Goal: Find specific page/section: Find specific page/section

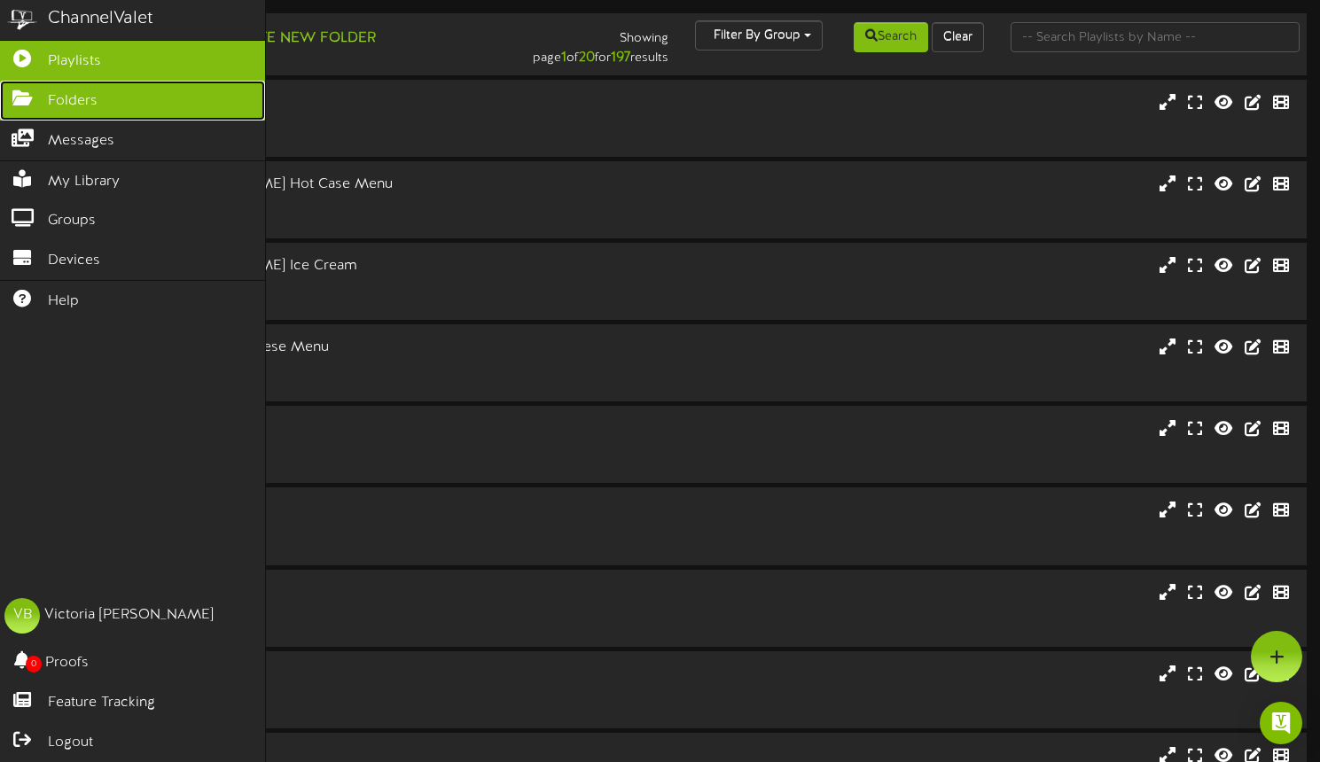
click at [15, 100] on icon at bounding box center [22, 96] width 44 height 13
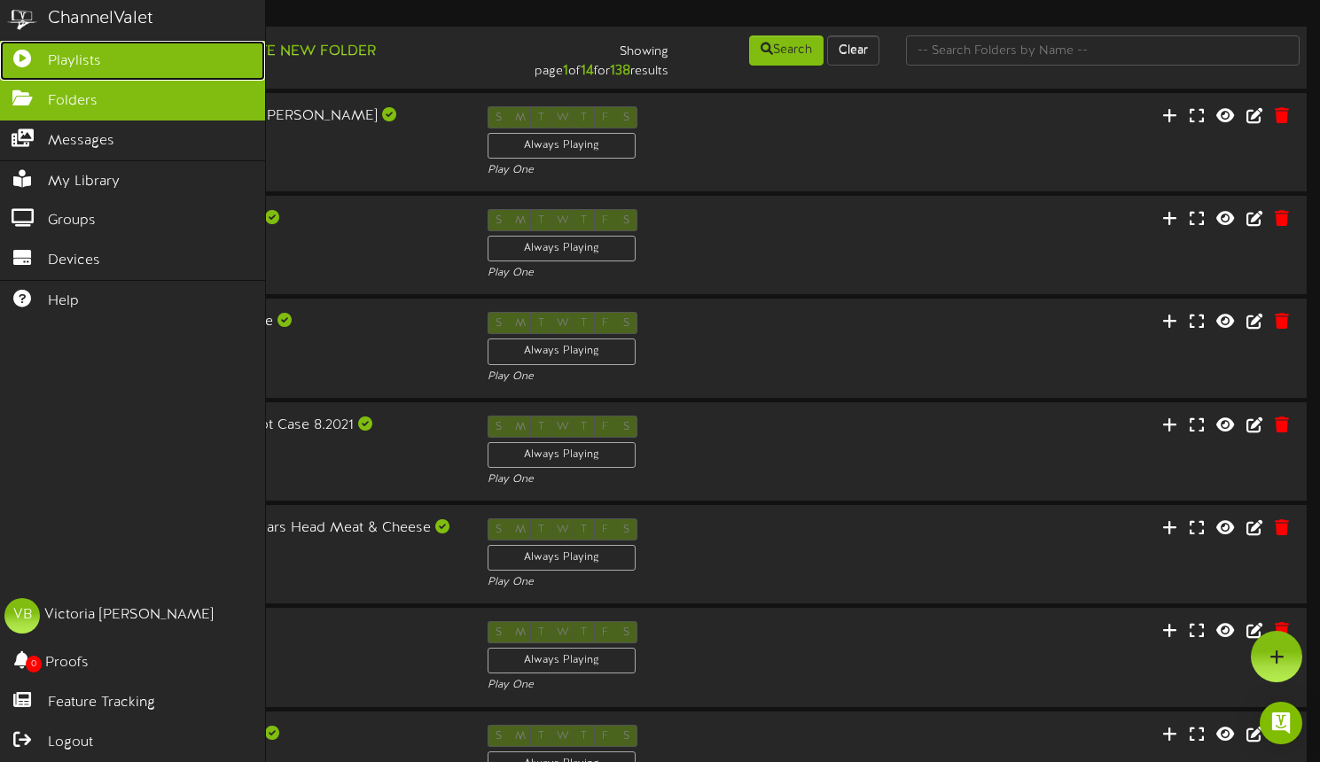
click at [58, 60] on span "Playlists" at bounding box center [74, 61] width 53 height 20
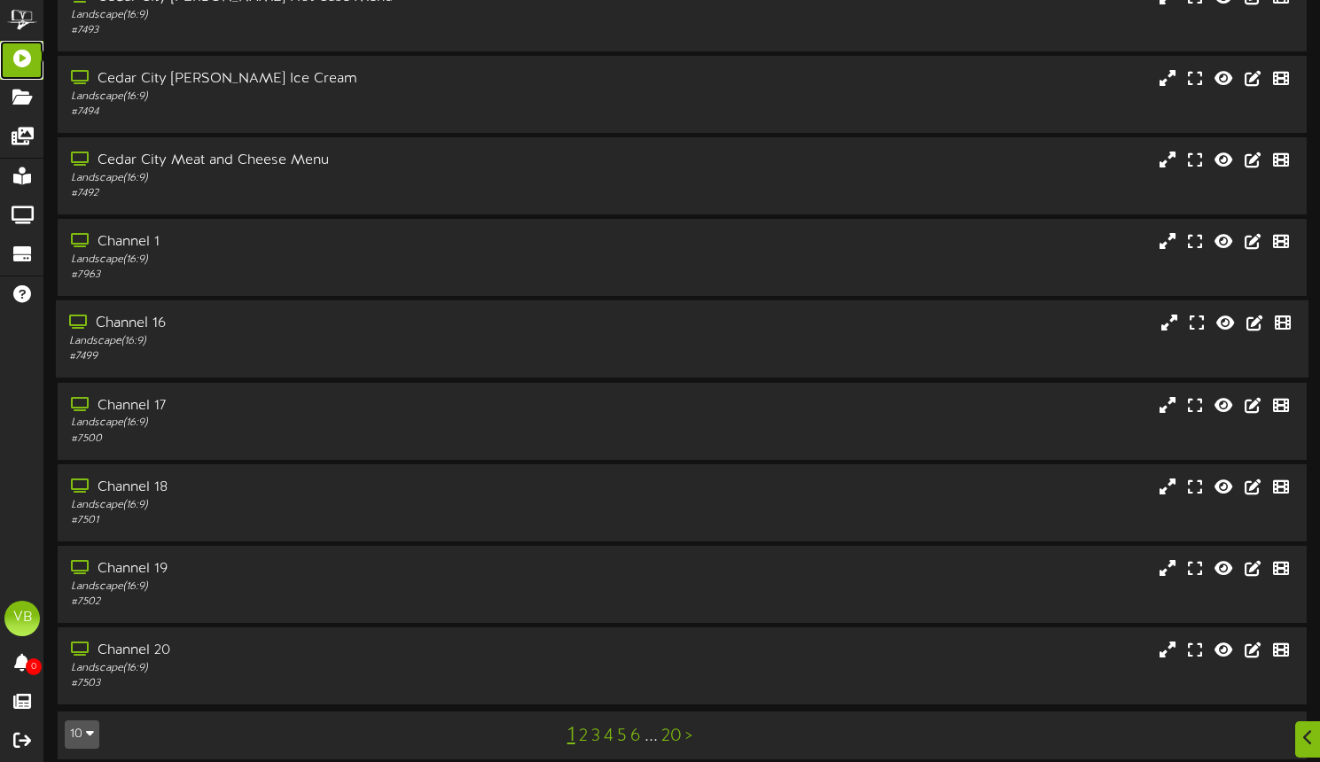
scroll to position [202, 0]
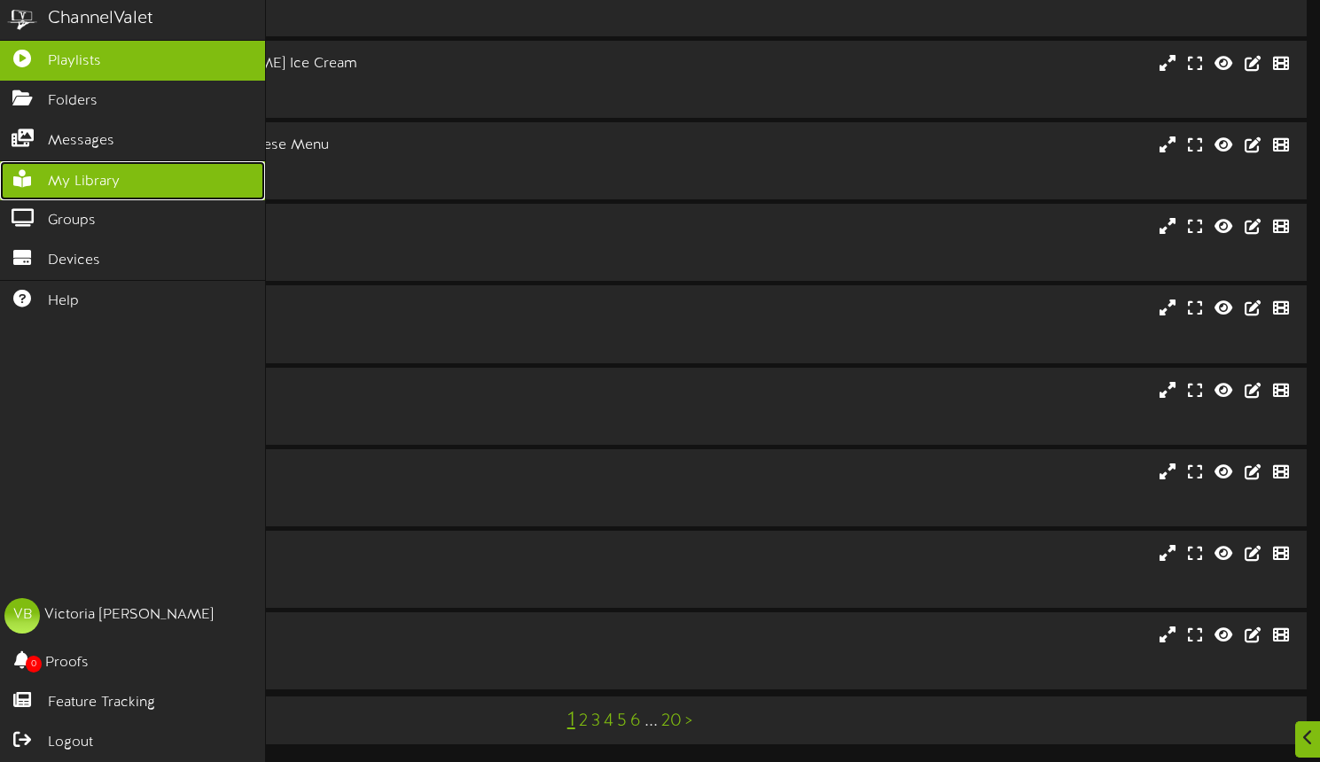
click at [57, 177] on span "My Library" at bounding box center [84, 182] width 72 height 20
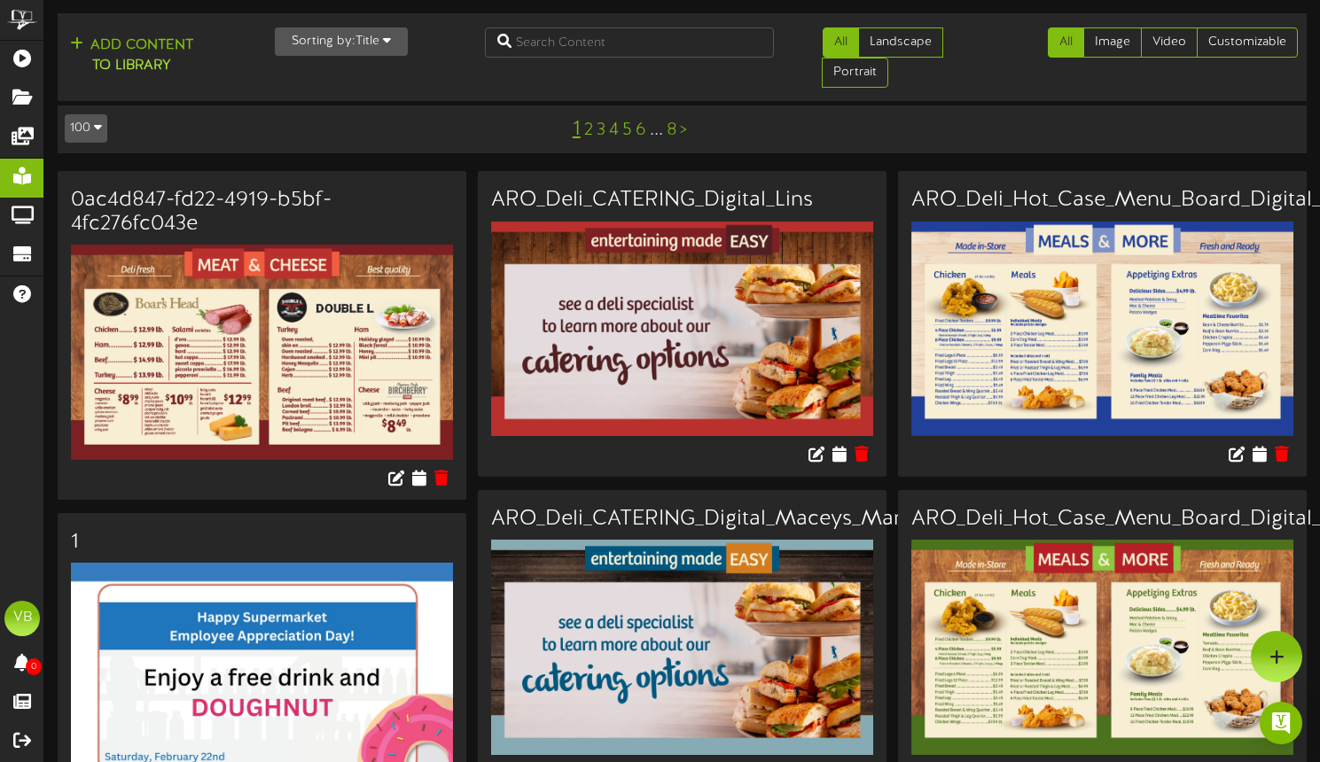
click at [391, 45] on icon "button" at bounding box center [387, 40] width 8 height 12
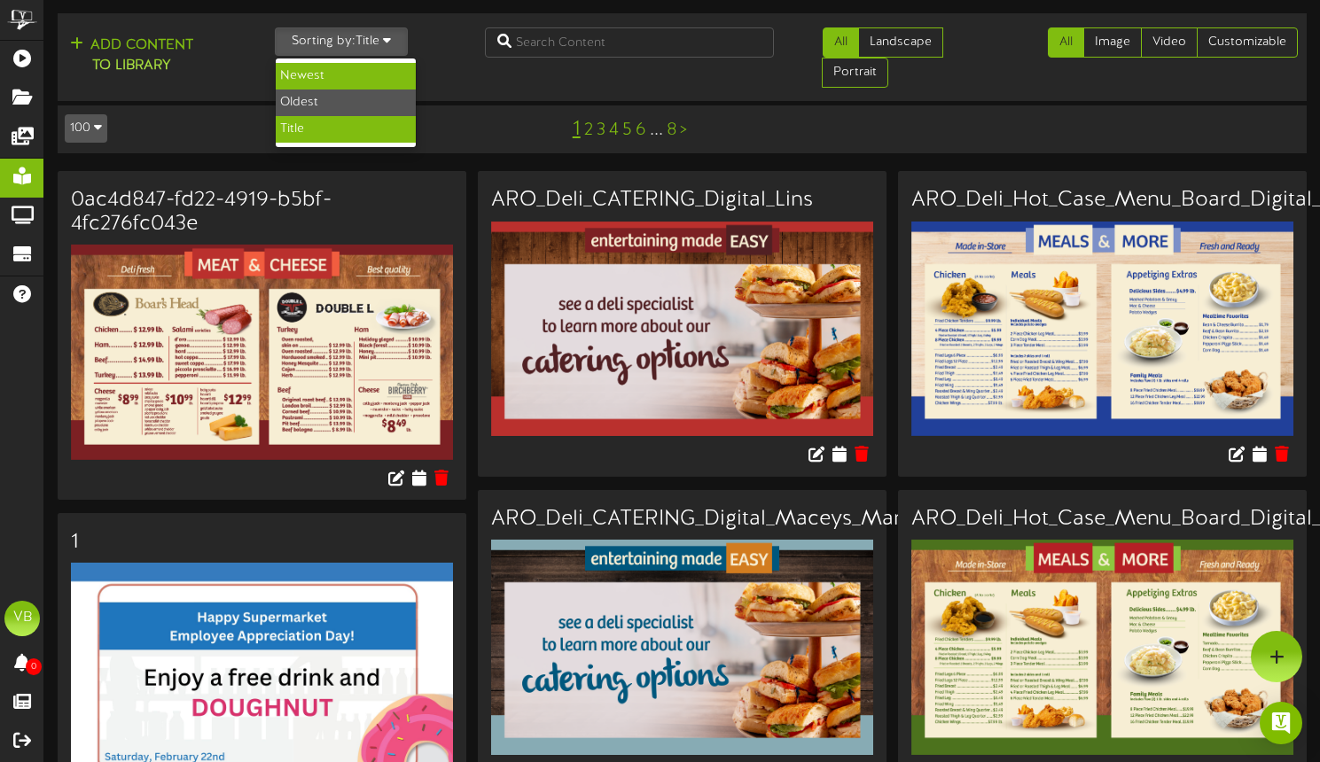
click at [354, 83] on div "Newest" at bounding box center [346, 76] width 140 height 27
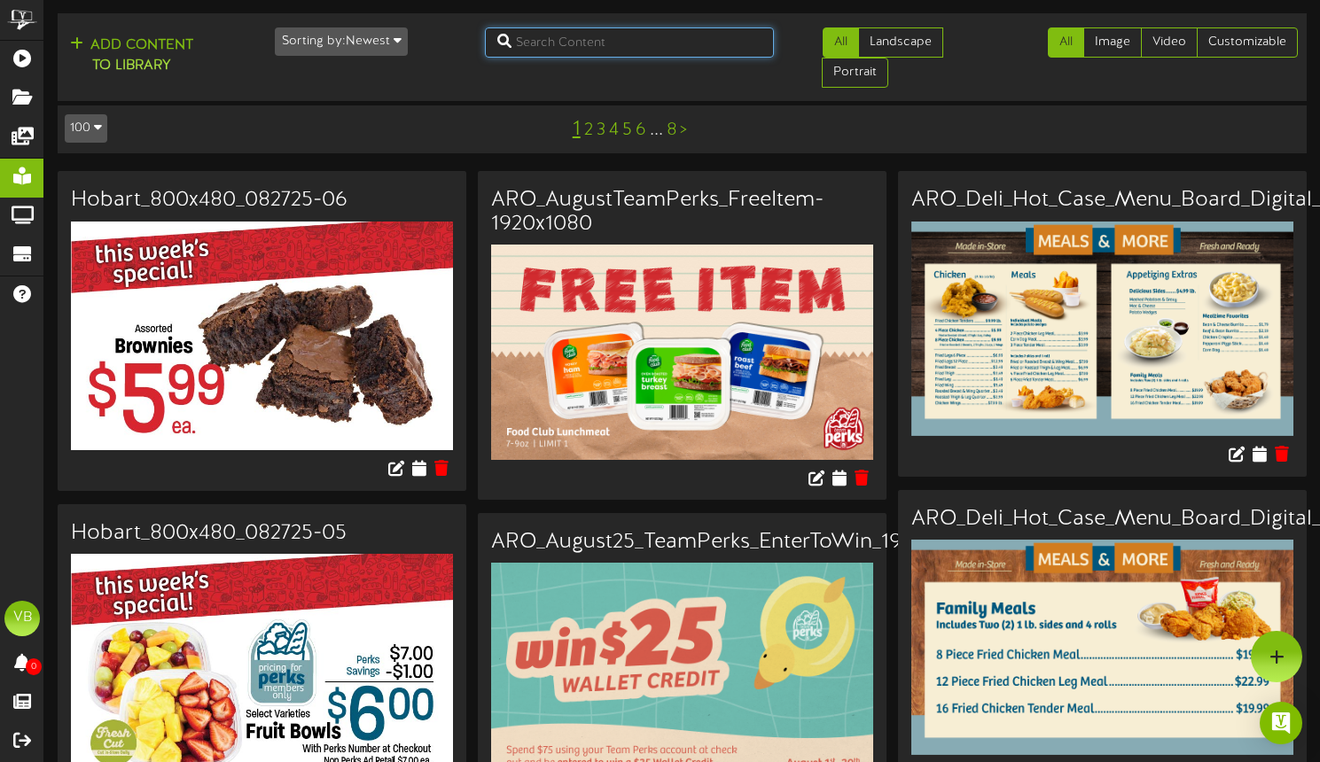
click at [556, 39] on input "text" at bounding box center [629, 42] width 289 height 30
type input "sept-team"
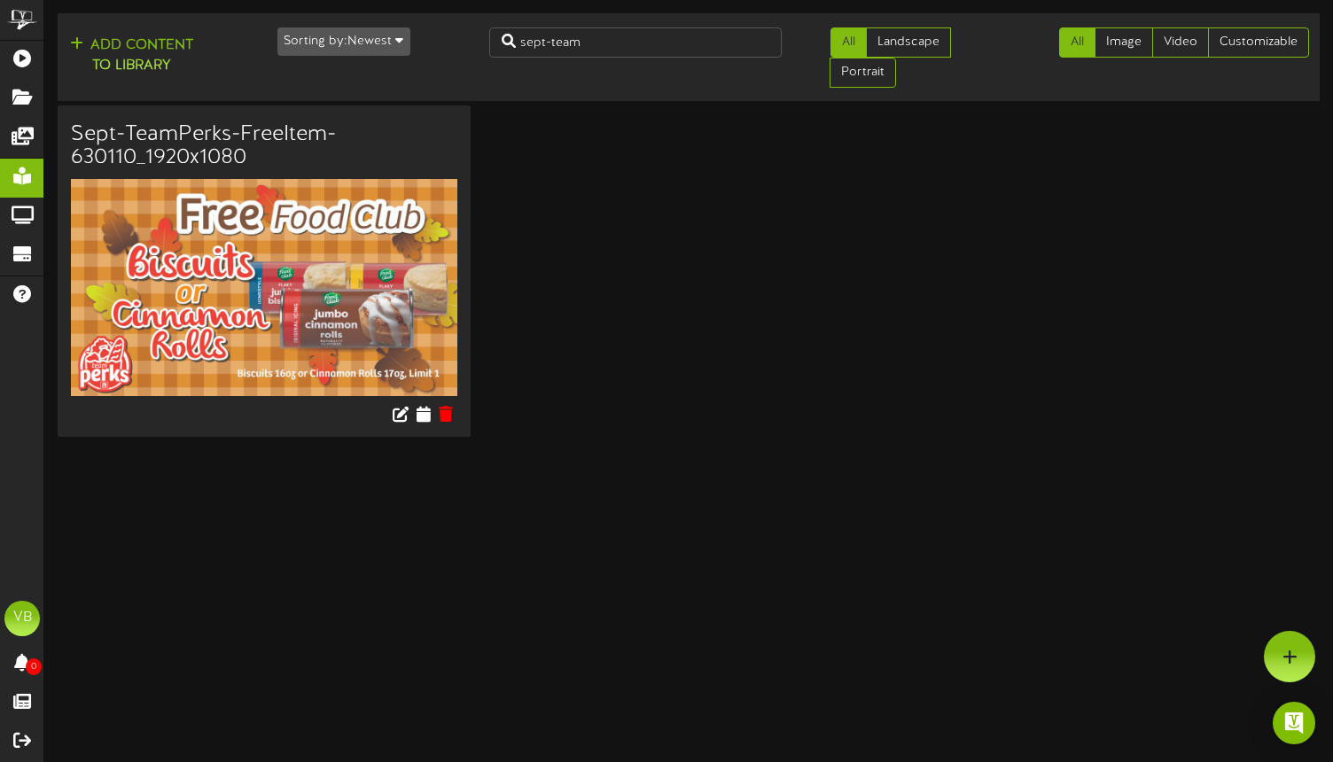
click at [237, 141] on h3 "Sept-TeamPerks-FreeItem-630110_1920x1080" at bounding box center [264, 146] width 386 height 47
click at [398, 418] on icon at bounding box center [401, 413] width 19 height 19
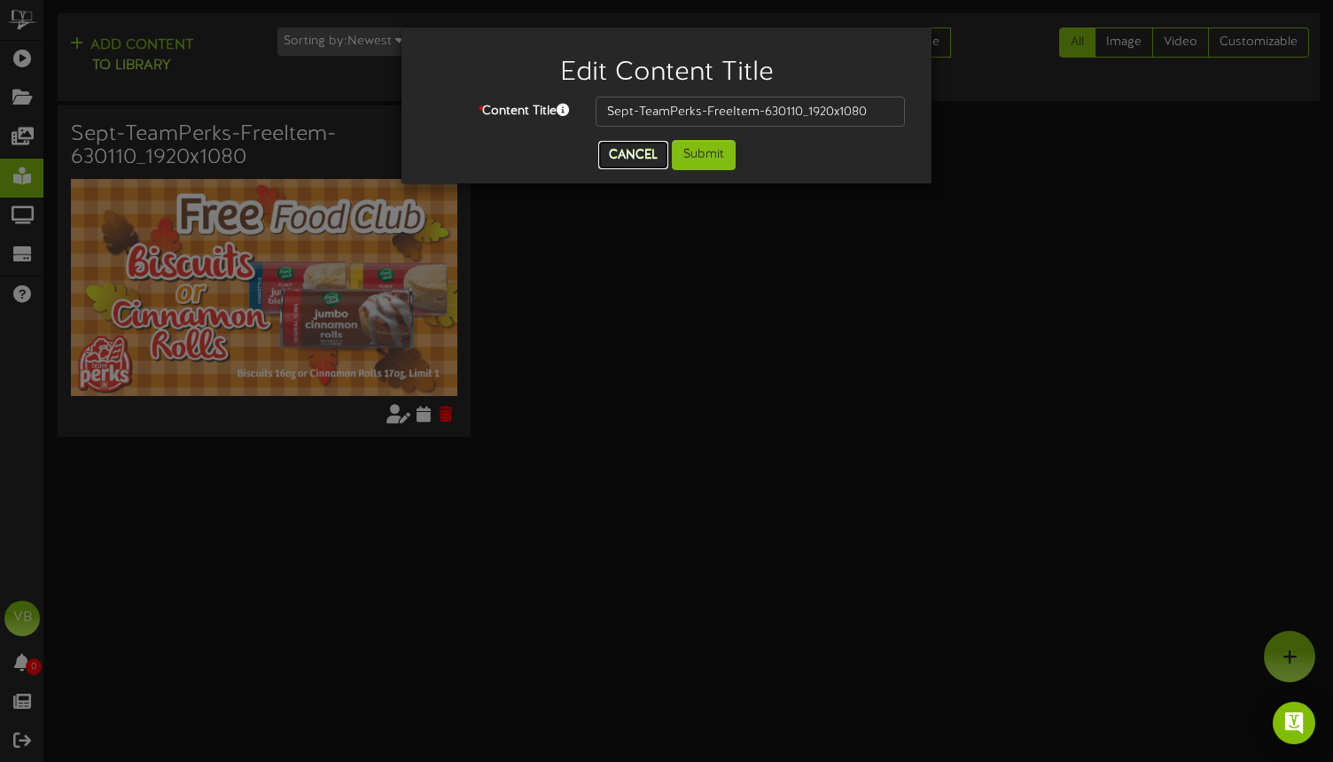
click at [622, 153] on button "Cancel" at bounding box center [633, 155] width 70 height 28
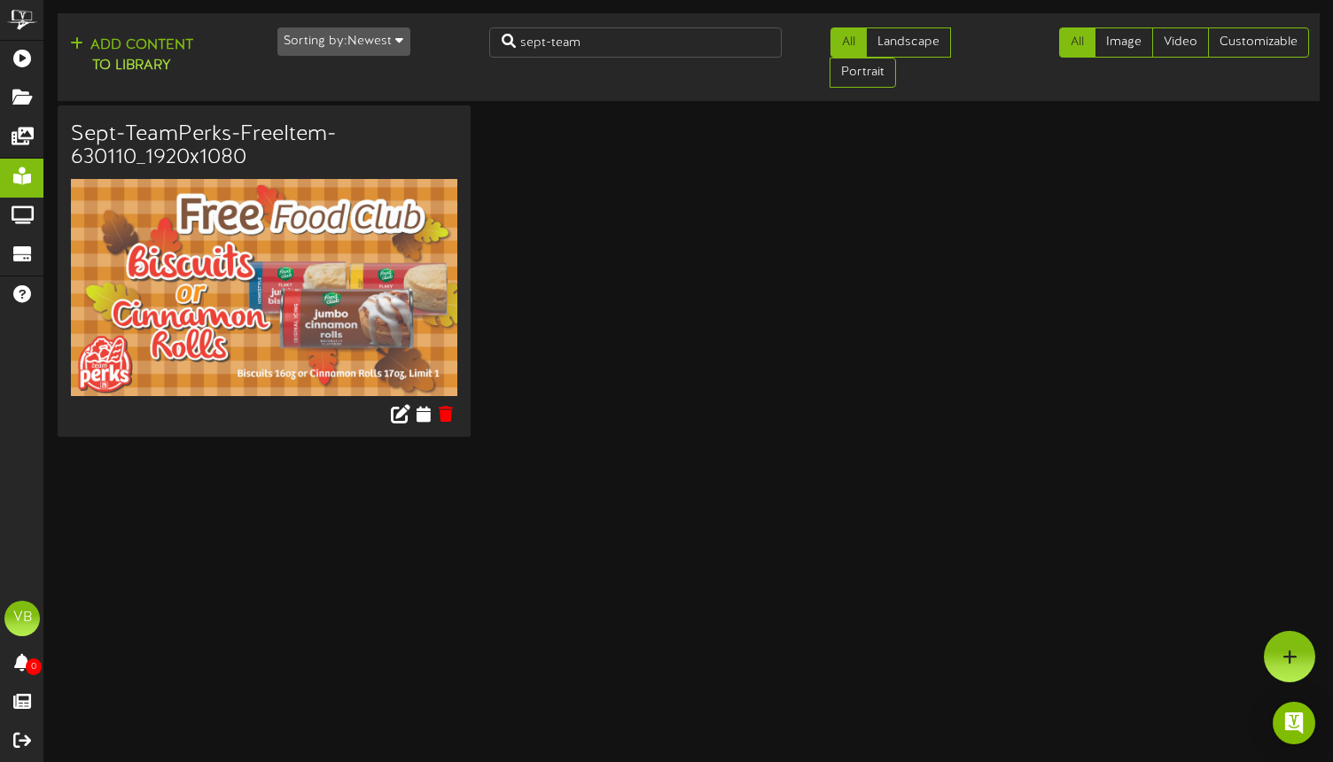
click at [343, 302] on img at bounding box center [264, 287] width 386 height 217
click at [427, 417] on icon at bounding box center [424, 413] width 17 height 19
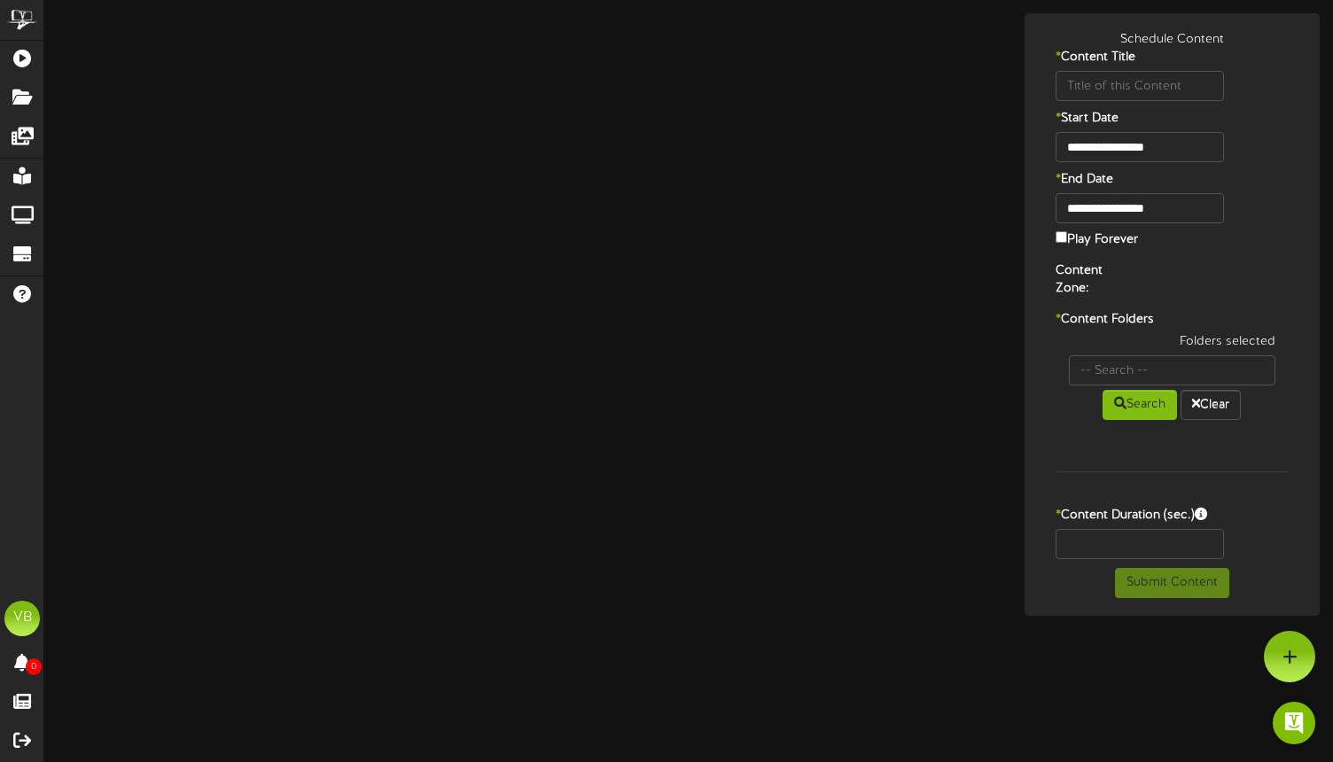
type input "Sept-TeamPerks-FreeItem-630110_1920x1080"
type input "8"
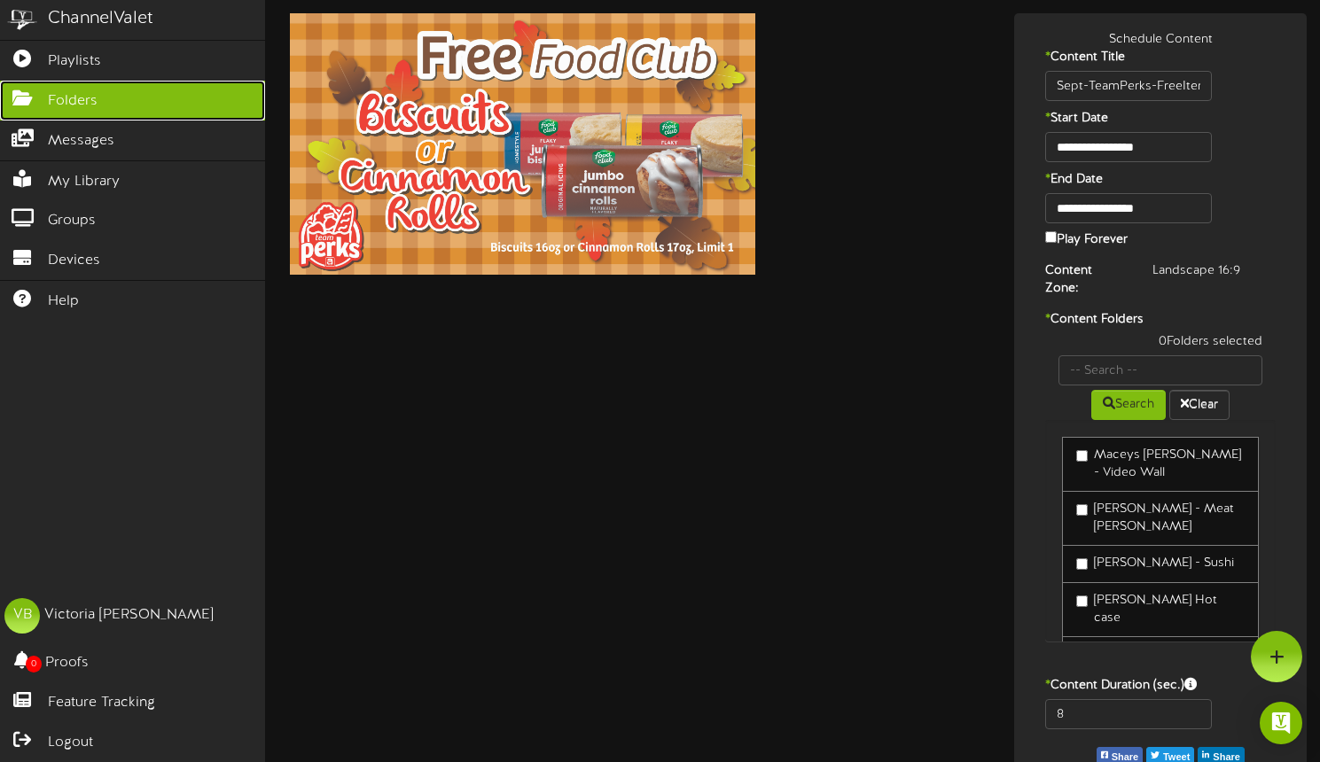
click at [24, 98] on icon at bounding box center [22, 96] width 44 height 13
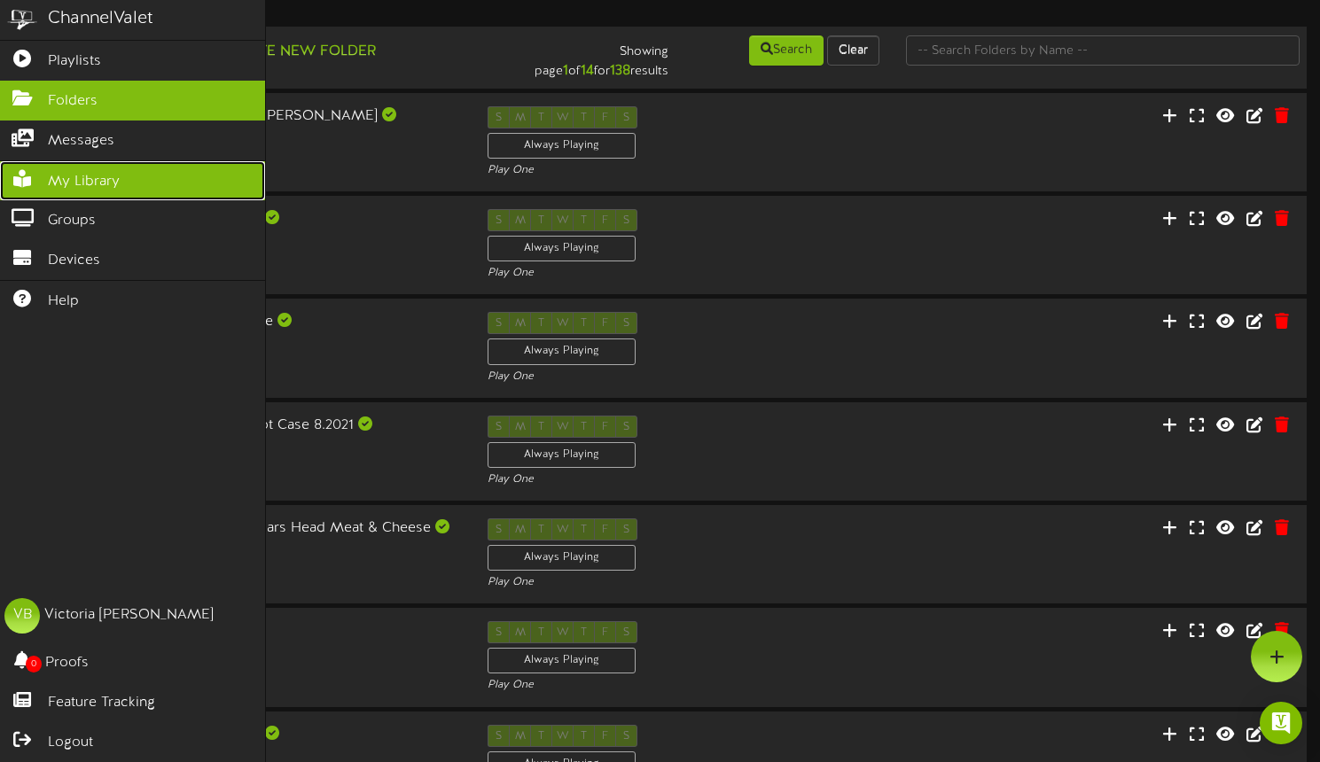
click at [65, 180] on span "My Library" at bounding box center [84, 182] width 72 height 20
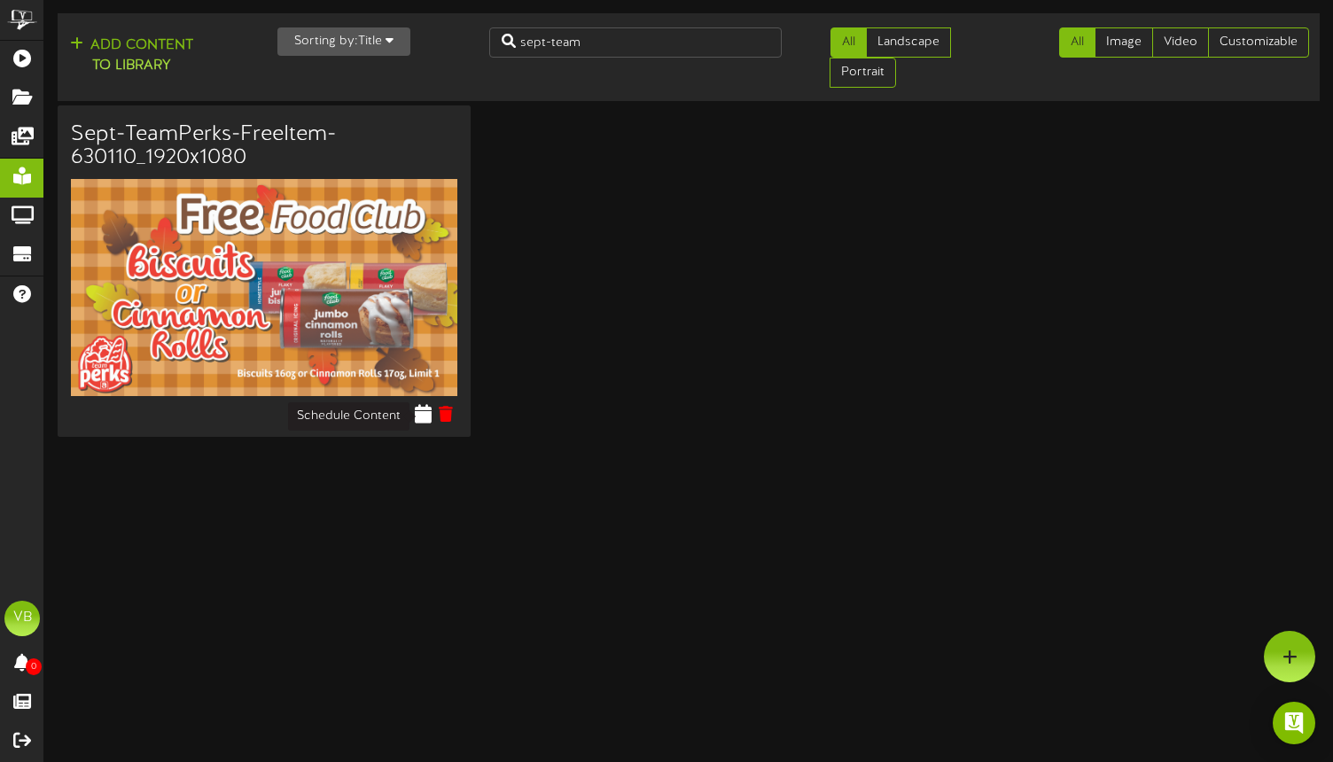
click at [426, 420] on icon at bounding box center [424, 413] width 17 height 19
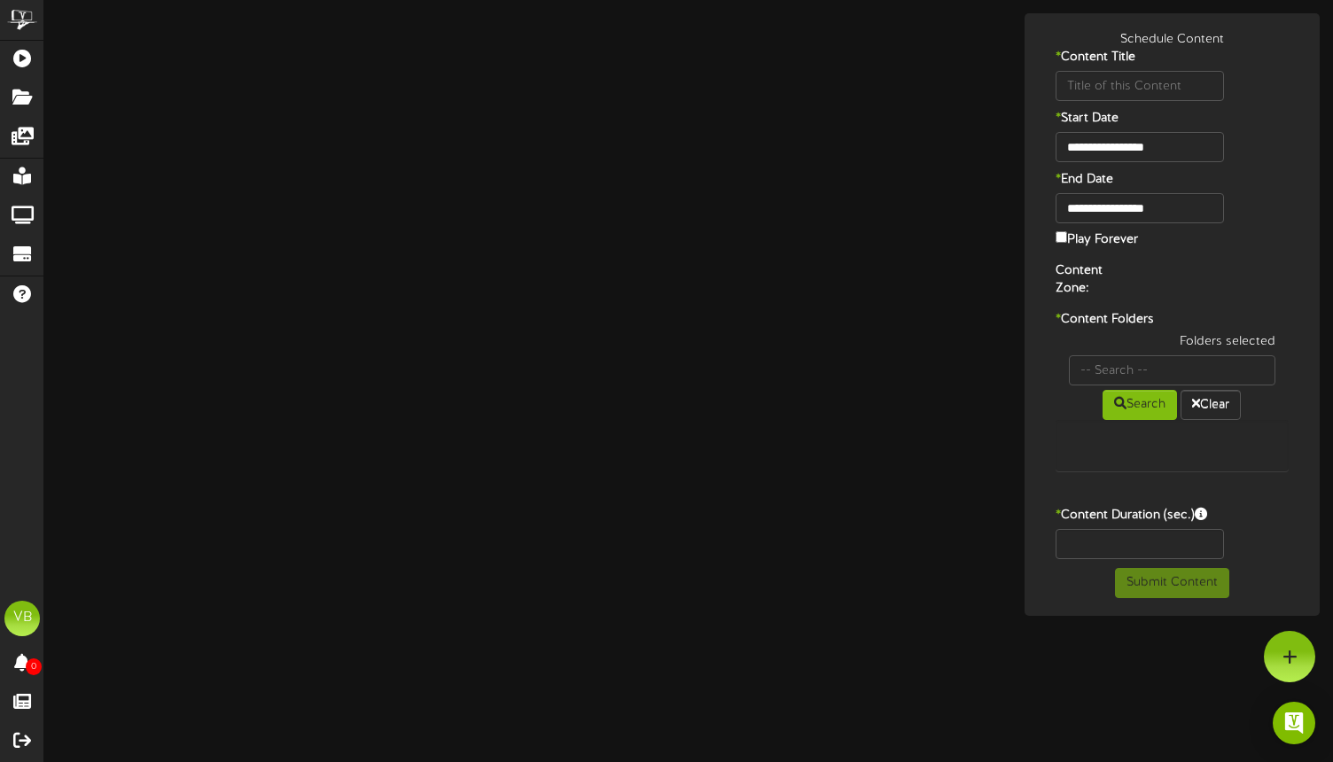
type input "Sept-TeamPerks-FreeItem-630110_1920x1080"
type input "8"
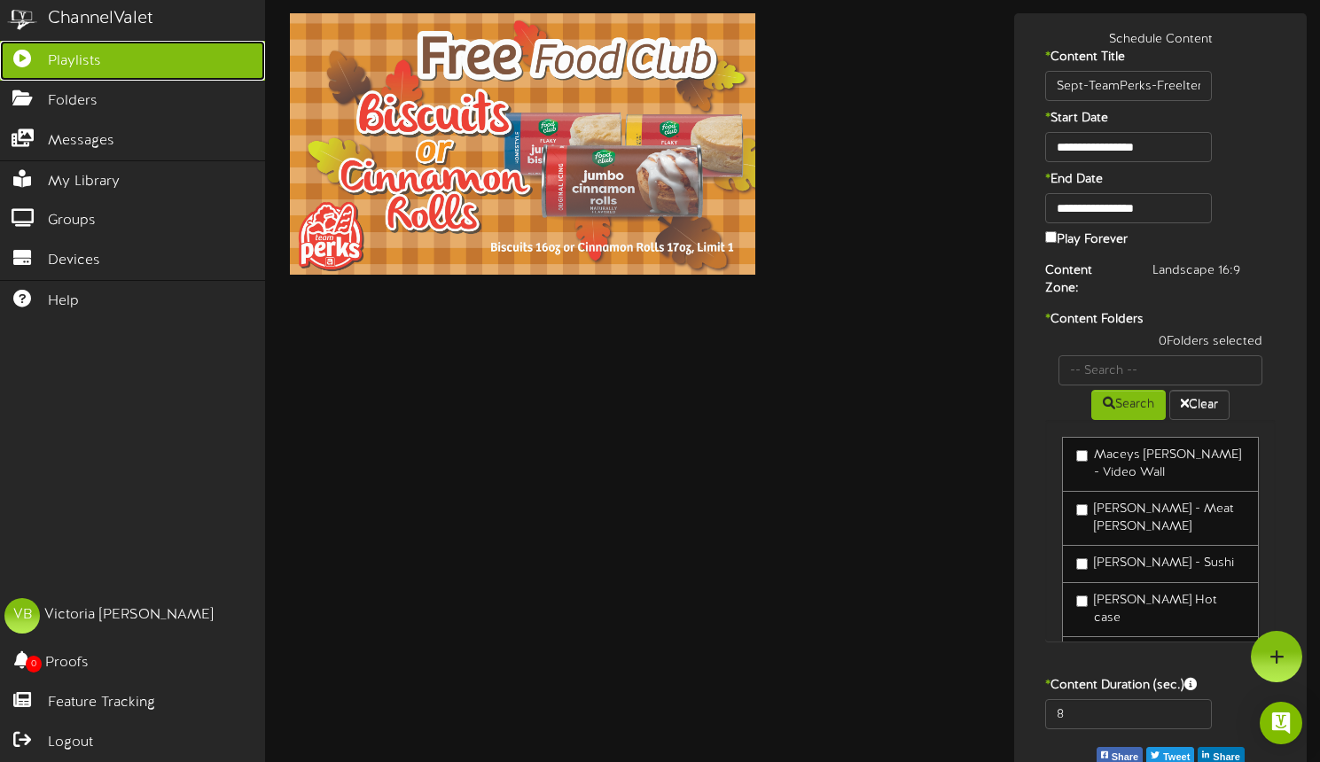
click at [89, 51] on span "Playlists" at bounding box center [74, 61] width 53 height 20
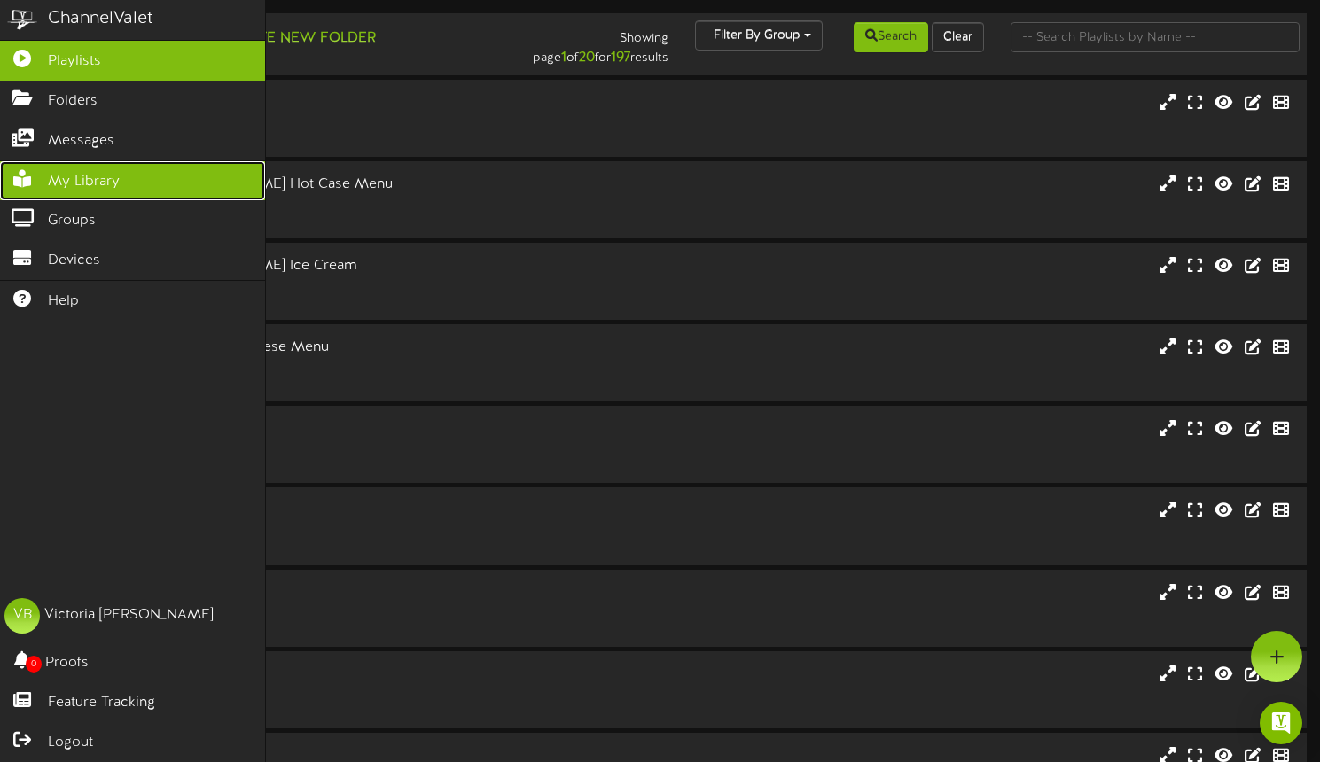
click at [76, 170] on link "My Library" at bounding box center [132, 181] width 265 height 40
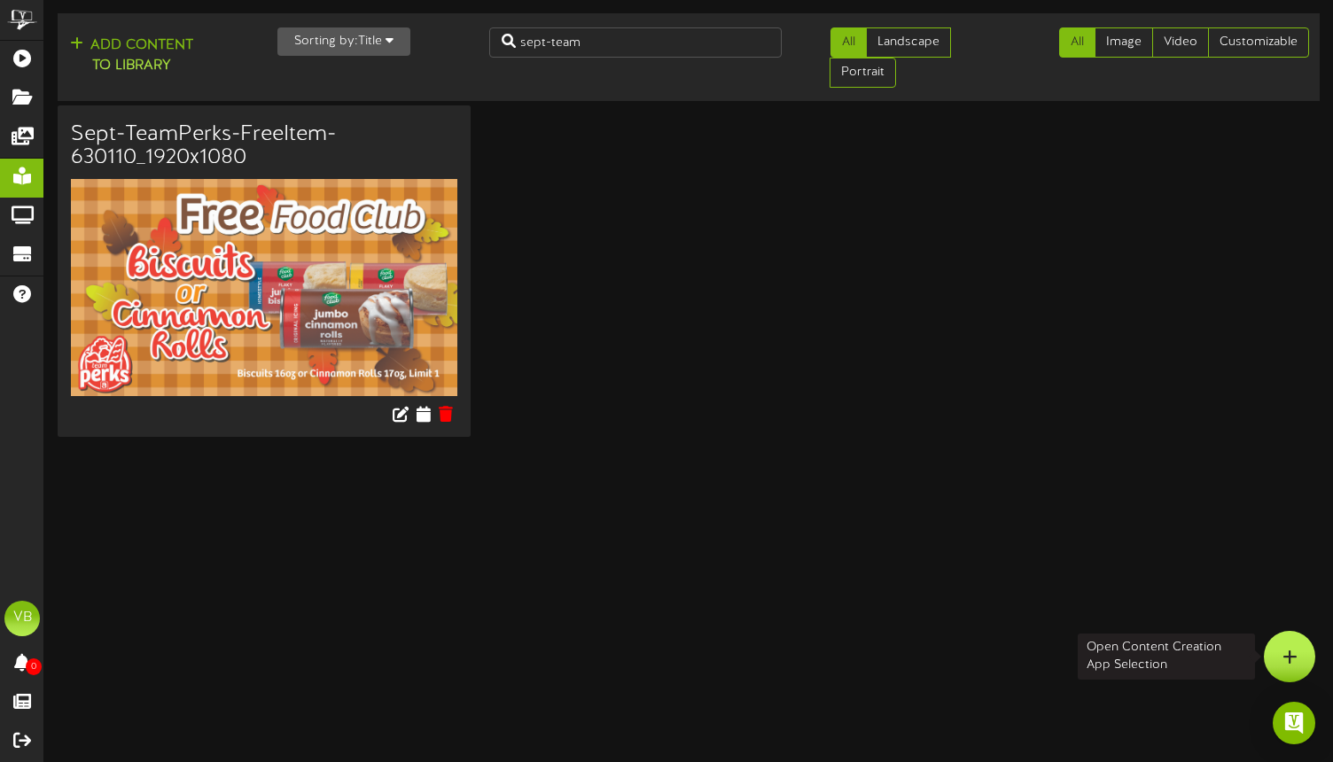
click at [1290, 659] on icon at bounding box center [1289, 657] width 15 height 16
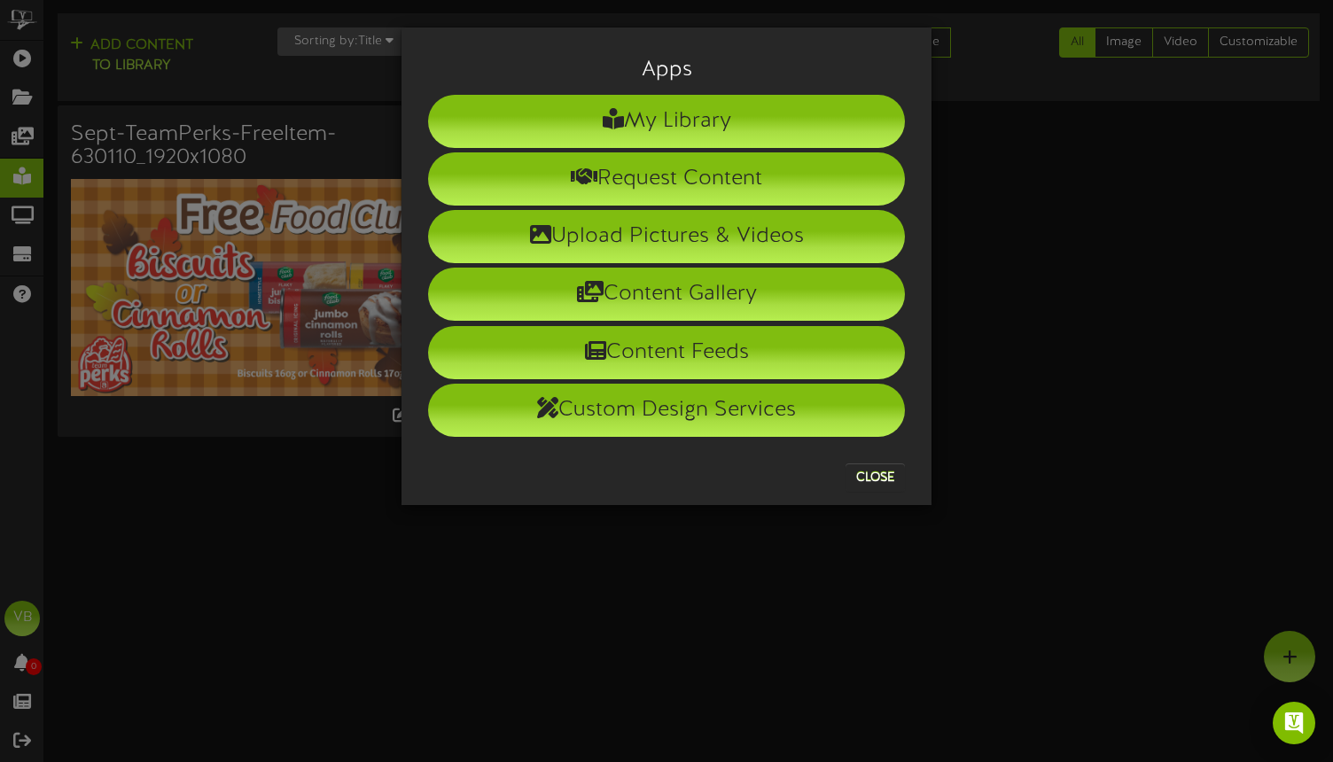
drag, startPoint x: 1053, startPoint y: 269, endPoint x: 1037, endPoint y: 278, distance: 18.2
click at [1053, 269] on div "Apps My Library Request Content Upload Pictures & Videos Content Gallery Conten…" at bounding box center [666, 381] width 1333 height 762
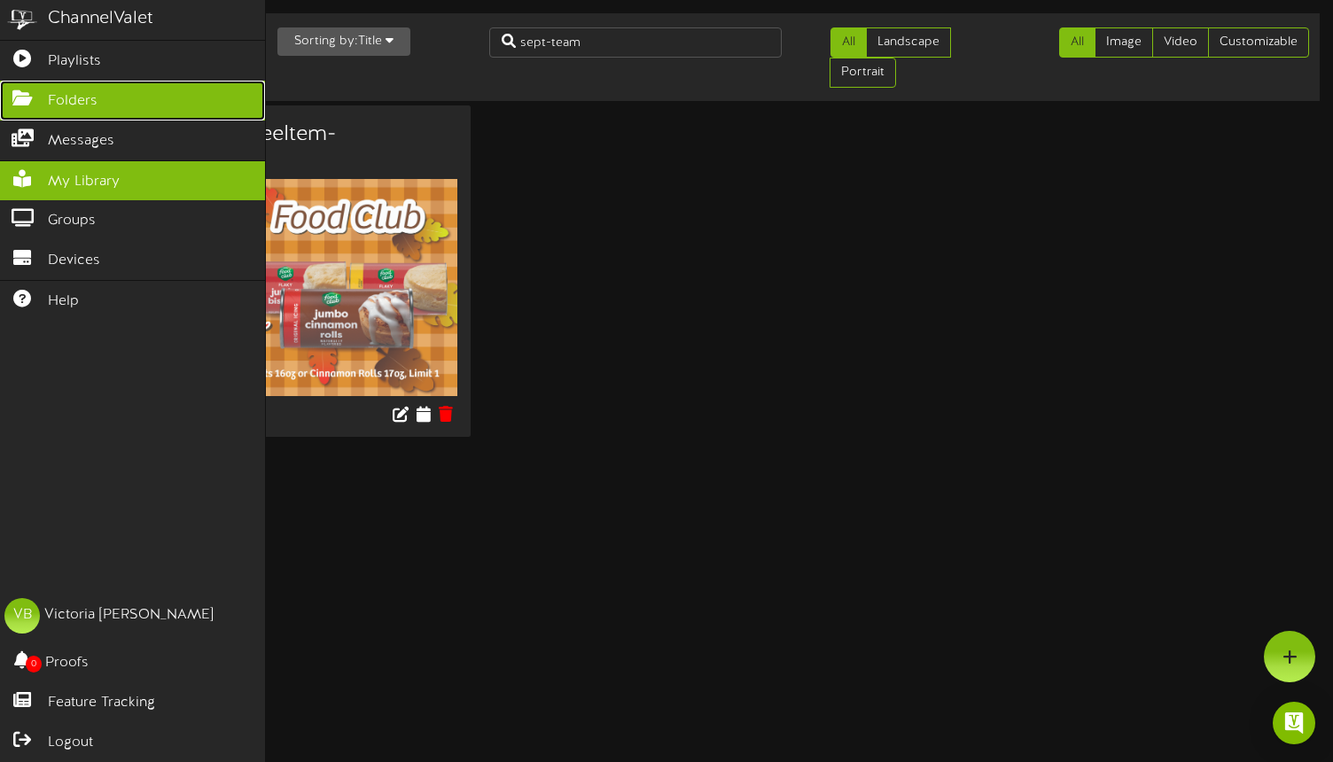
click at [17, 82] on link "Folders" at bounding box center [132, 101] width 265 height 40
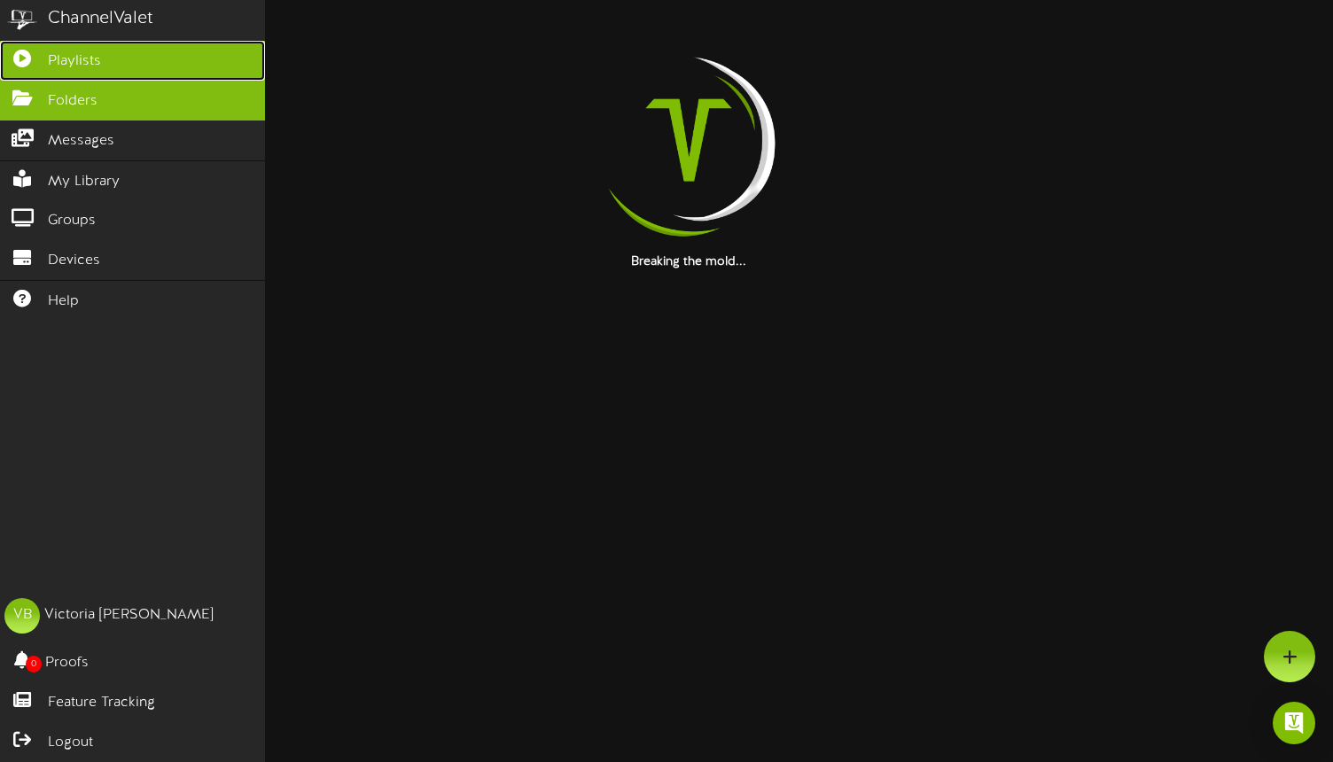
click at [69, 48] on link "Playlists" at bounding box center [132, 61] width 265 height 40
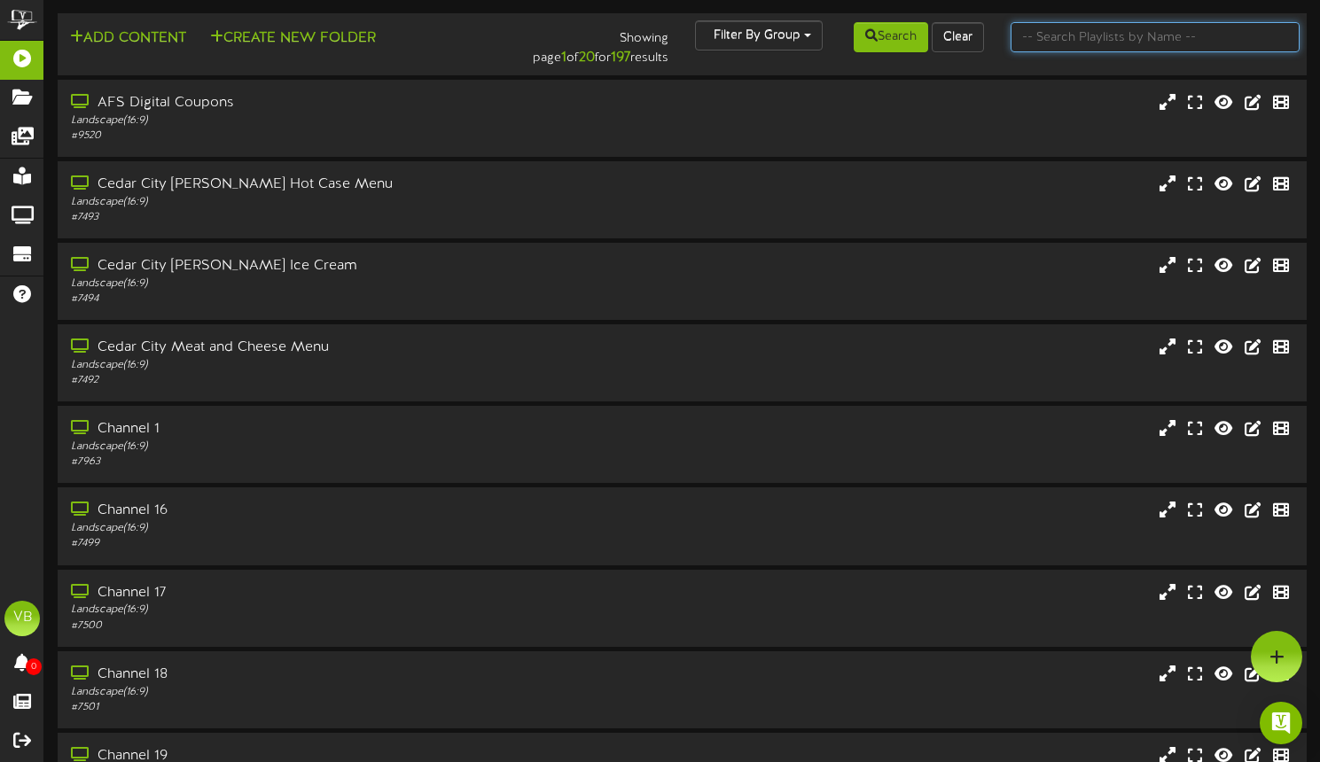
click at [1129, 44] on input "text" at bounding box center [1154, 37] width 289 height 30
type input "break"
click at [908, 25] on button "Search" at bounding box center [890, 37] width 74 height 30
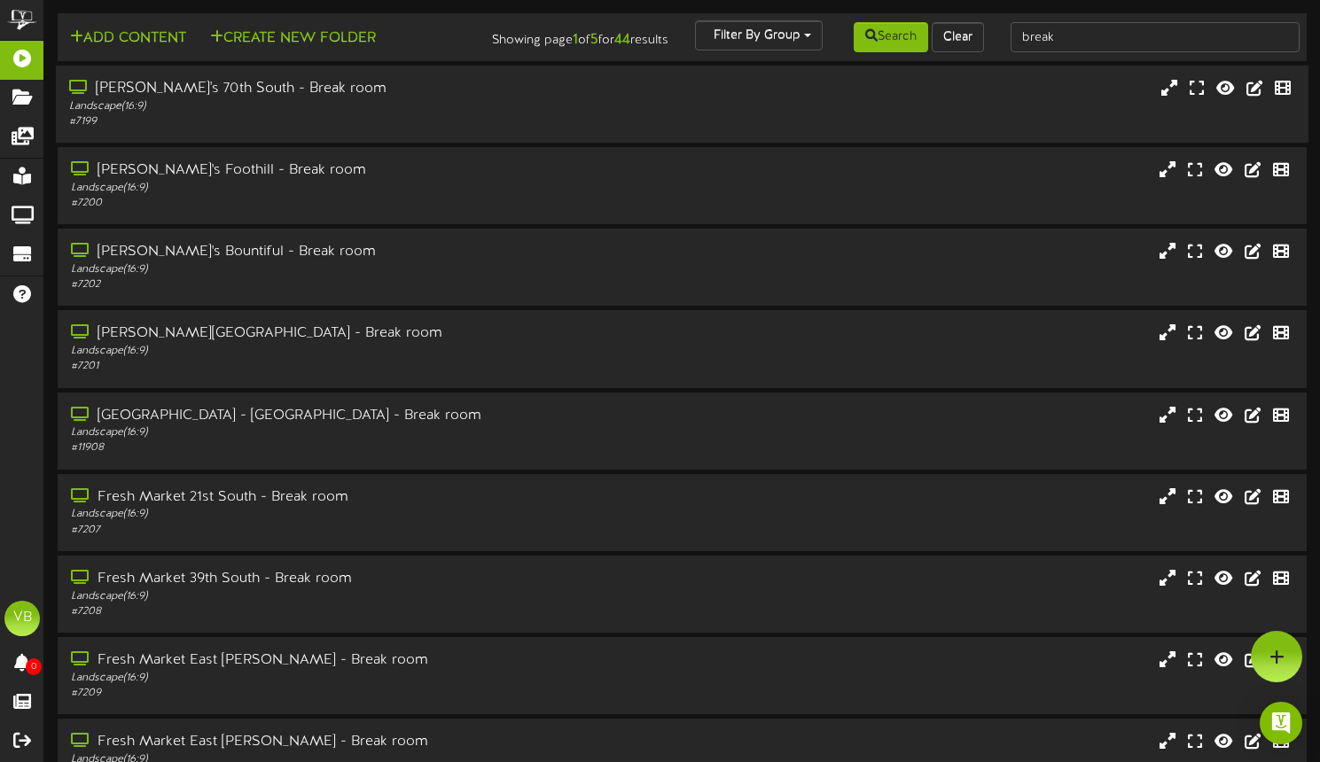
click at [272, 99] on div "Dan's 70th South - Break room" at bounding box center [316, 89] width 495 height 20
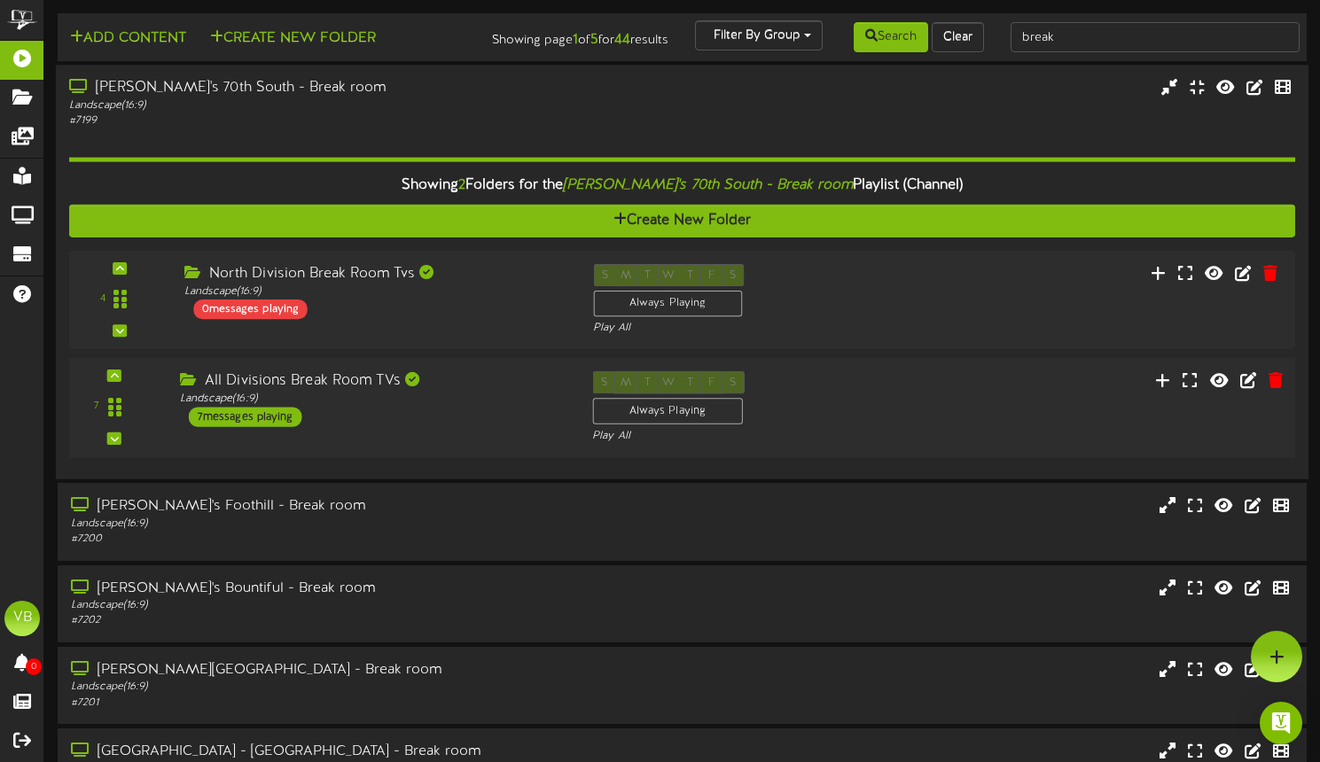
click at [303, 392] on div "All Divisions Break Room TVs" at bounding box center [373, 381] width 386 height 20
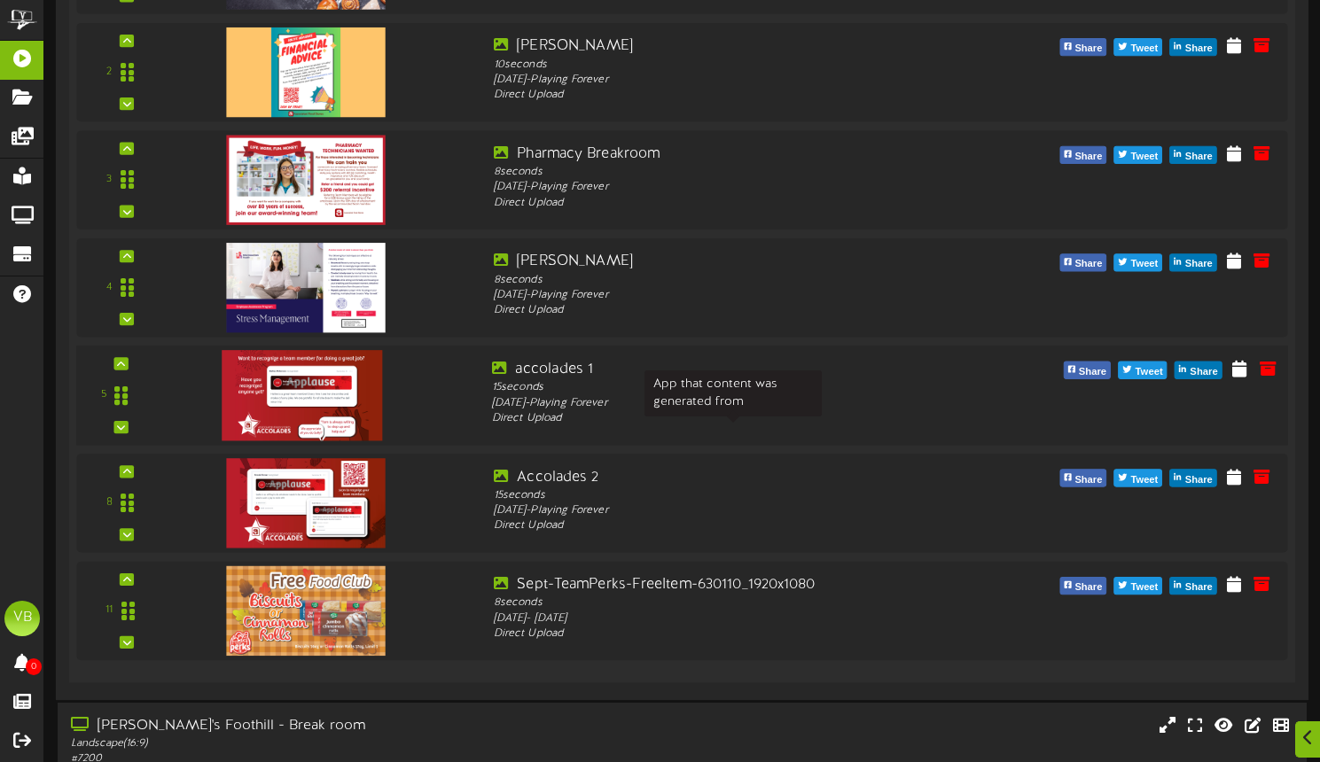
scroll to position [639, 0]
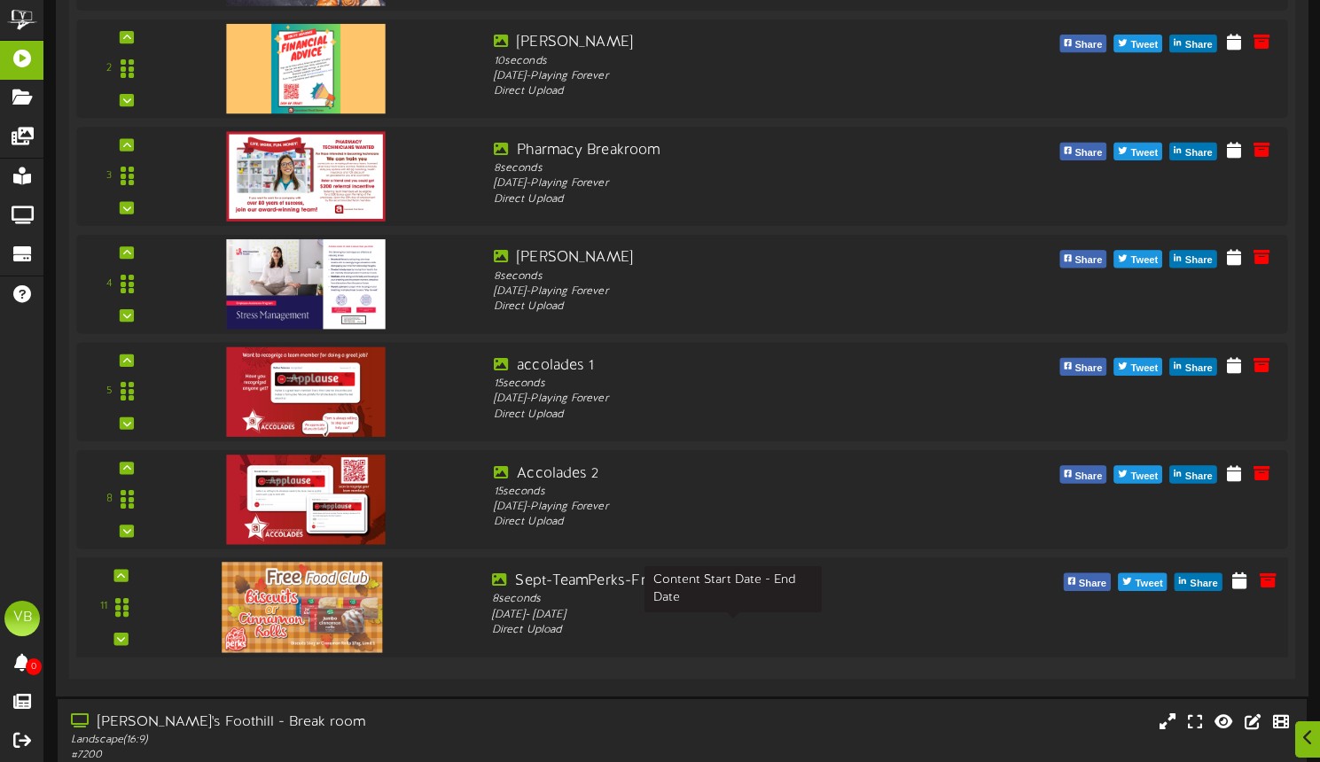
click at [652, 623] on div "Monday, 8/18/2025 - Tuesday, 9/30/2025" at bounding box center [733, 615] width 482 height 16
